Goal: Task Accomplishment & Management: Complete application form

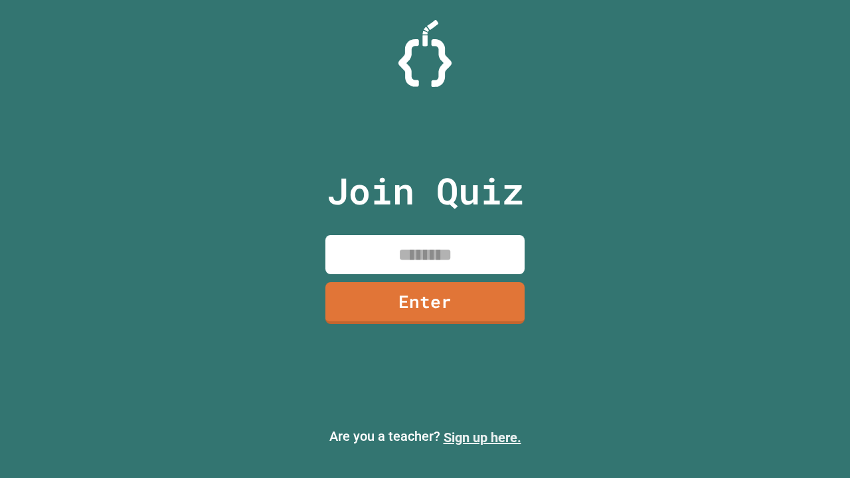
click at [482, 437] on link "Sign up here." at bounding box center [482, 437] width 78 height 16
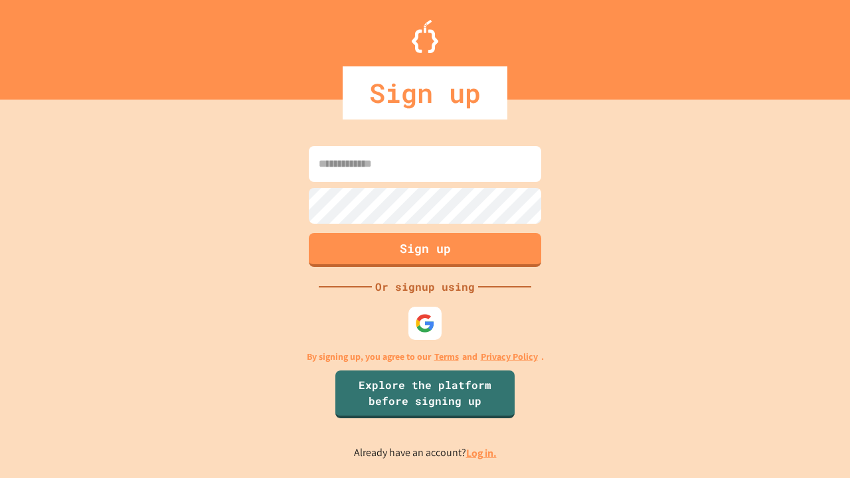
click at [482, 453] on link "Log in." at bounding box center [481, 453] width 31 height 14
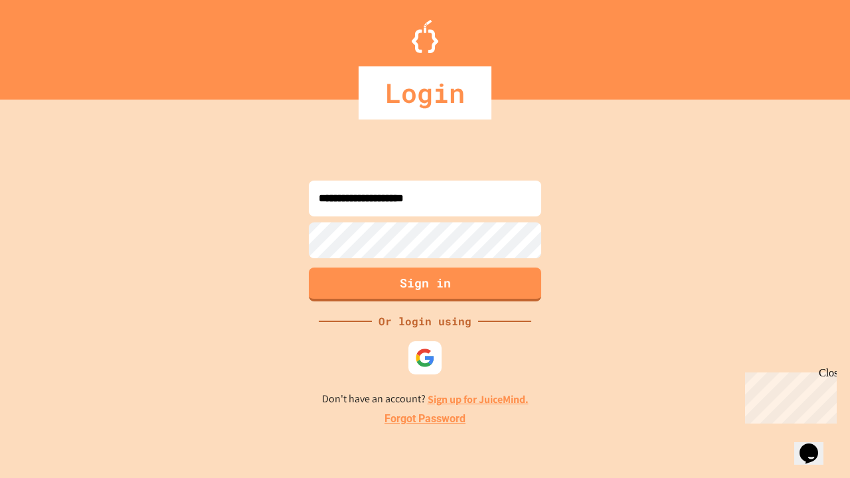
type input "**********"
